Goal: Obtain resource: Download file/media

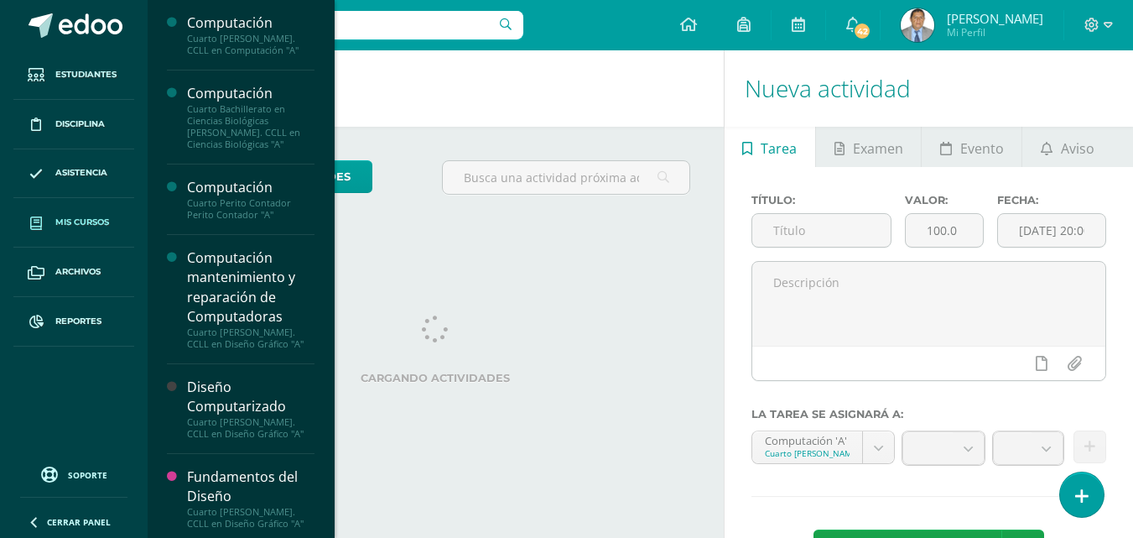
click at [62, 221] on span "Mis cursos" at bounding box center [82, 222] width 54 height 13
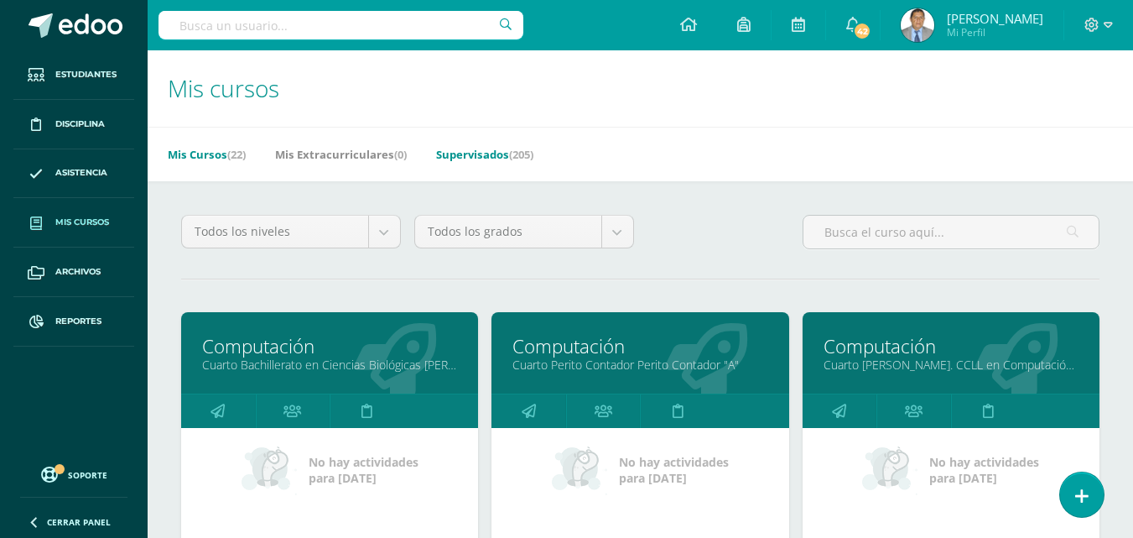
click at [496, 151] on link "Supervisados (205)" at bounding box center [484, 154] width 97 height 27
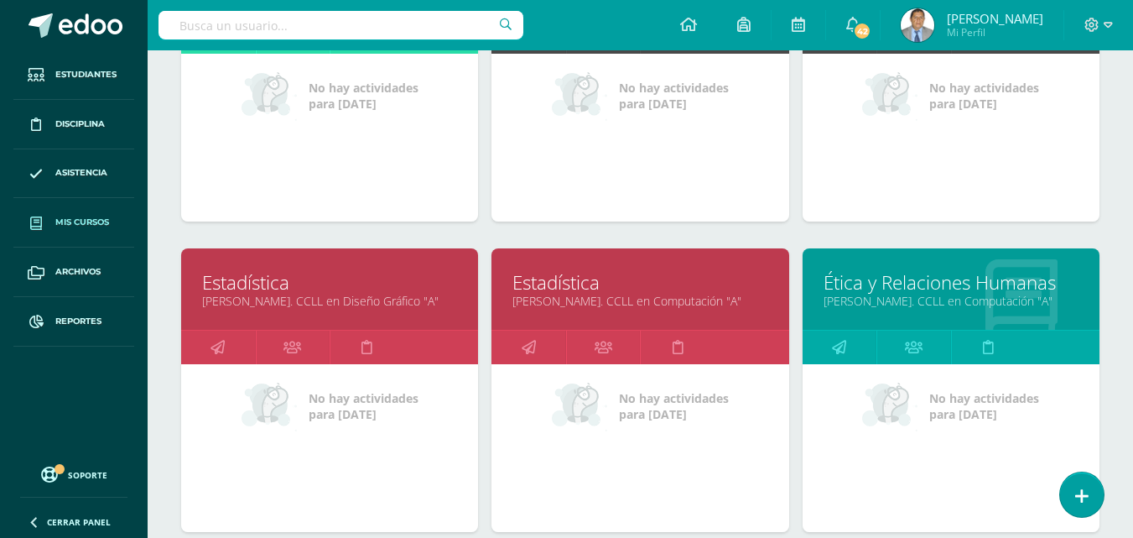
scroll to position [3175, 0]
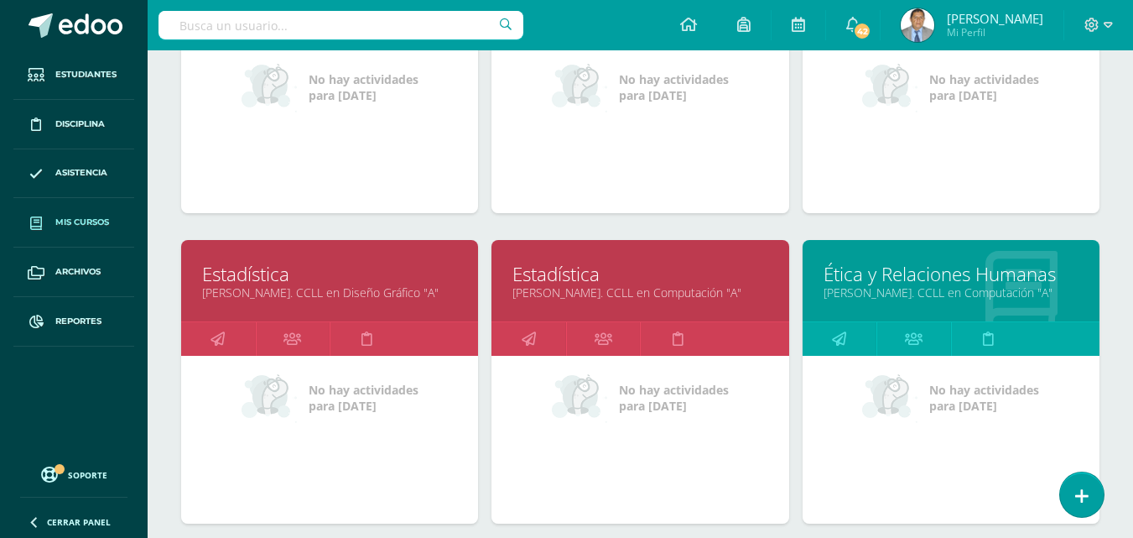
click at [597, 288] on link "Quinto Bach. CCLL en Computación "A"" at bounding box center [639, 292] width 255 height 16
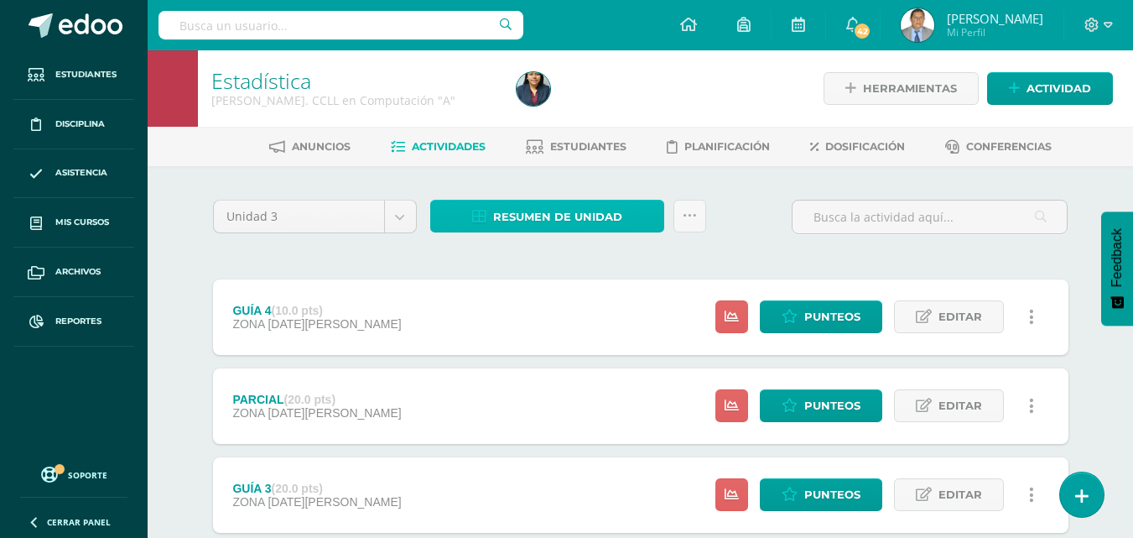
click at [602, 210] on span "Resumen de unidad" at bounding box center [557, 216] width 129 height 31
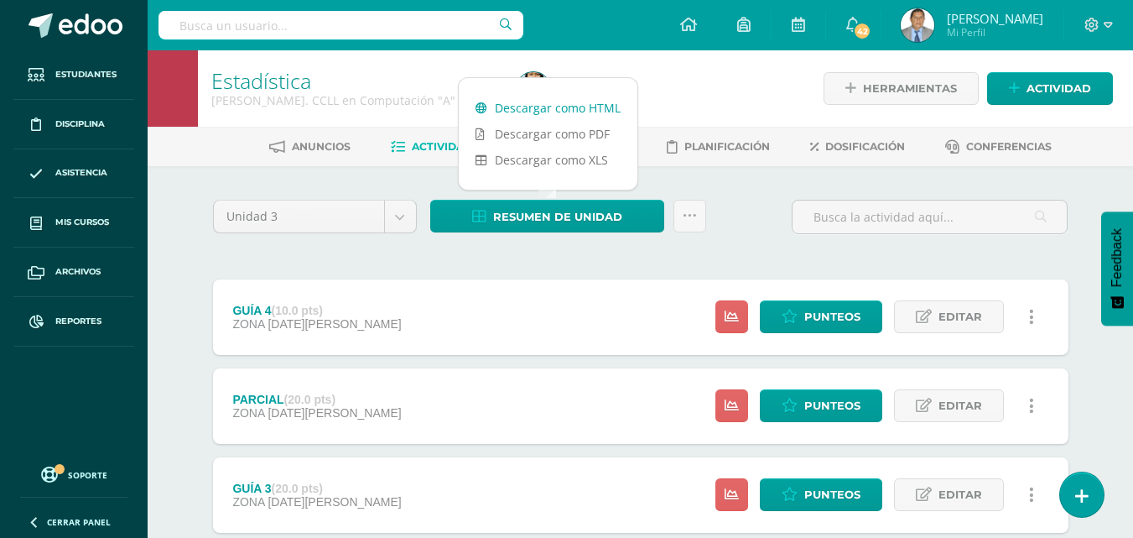
click at [590, 108] on link "Descargar como HTML" at bounding box center [548, 108] width 179 height 26
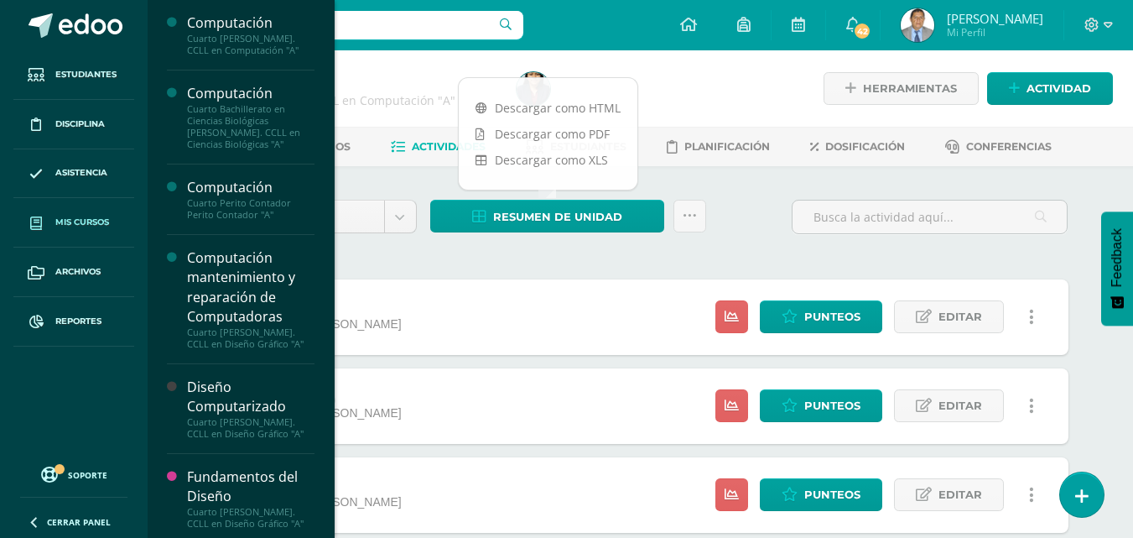
click at [68, 221] on span "Mis cursos" at bounding box center [82, 222] width 54 height 13
